Goal: Task Accomplishment & Management: Complete application form

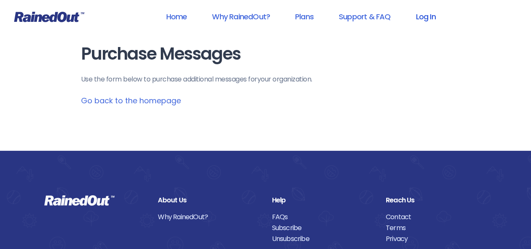
click at [420, 19] on link "Log In" at bounding box center [426, 16] width 42 height 19
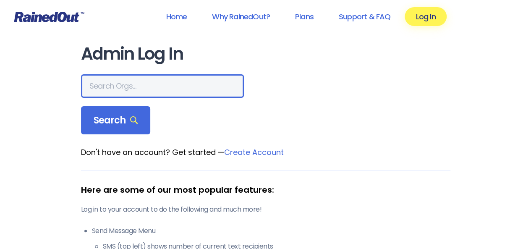
click at [113, 81] on input "text" at bounding box center [162, 85] width 163 height 23
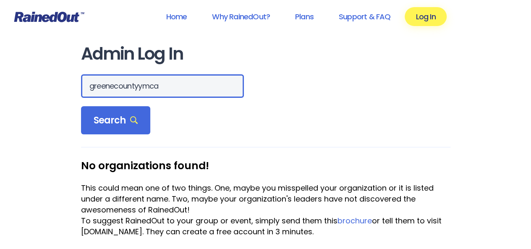
drag, startPoint x: 172, startPoint y: 89, endPoint x: 75, endPoint y: 77, distance: 97.7
type input "greene county ymca"
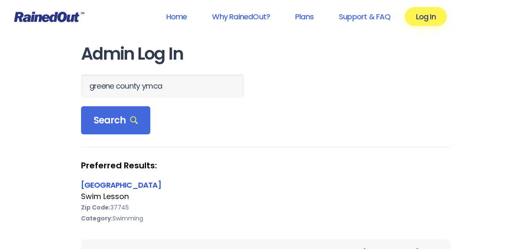
click at [97, 185] on link "[GEOGRAPHIC_DATA]" at bounding box center [121, 185] width 80 height 10
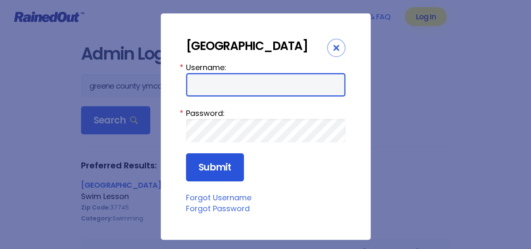
type input "dannys"
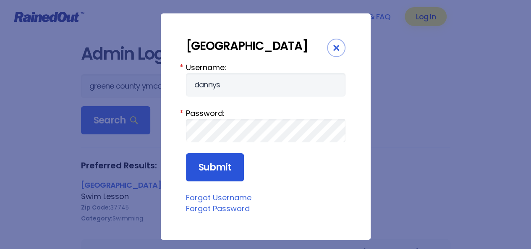
click at [201, 168] on input "Submit" at bounding box center [215, 167] width 58 height 29
